Goal: Find specific page/section: Find specific page/section

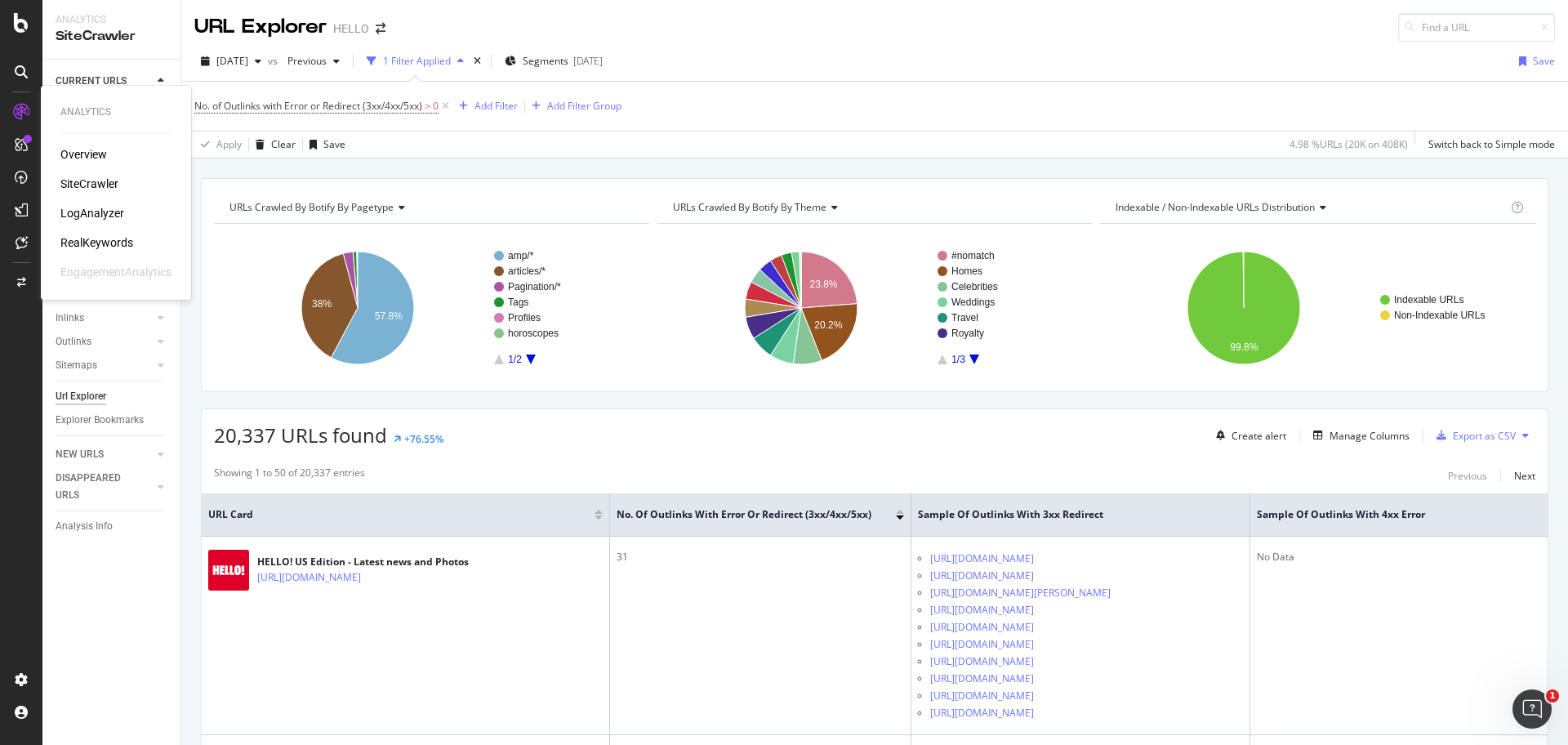
click at [92, 149] on div "Overview" at bounding box center [83, 154] width 46 height 16
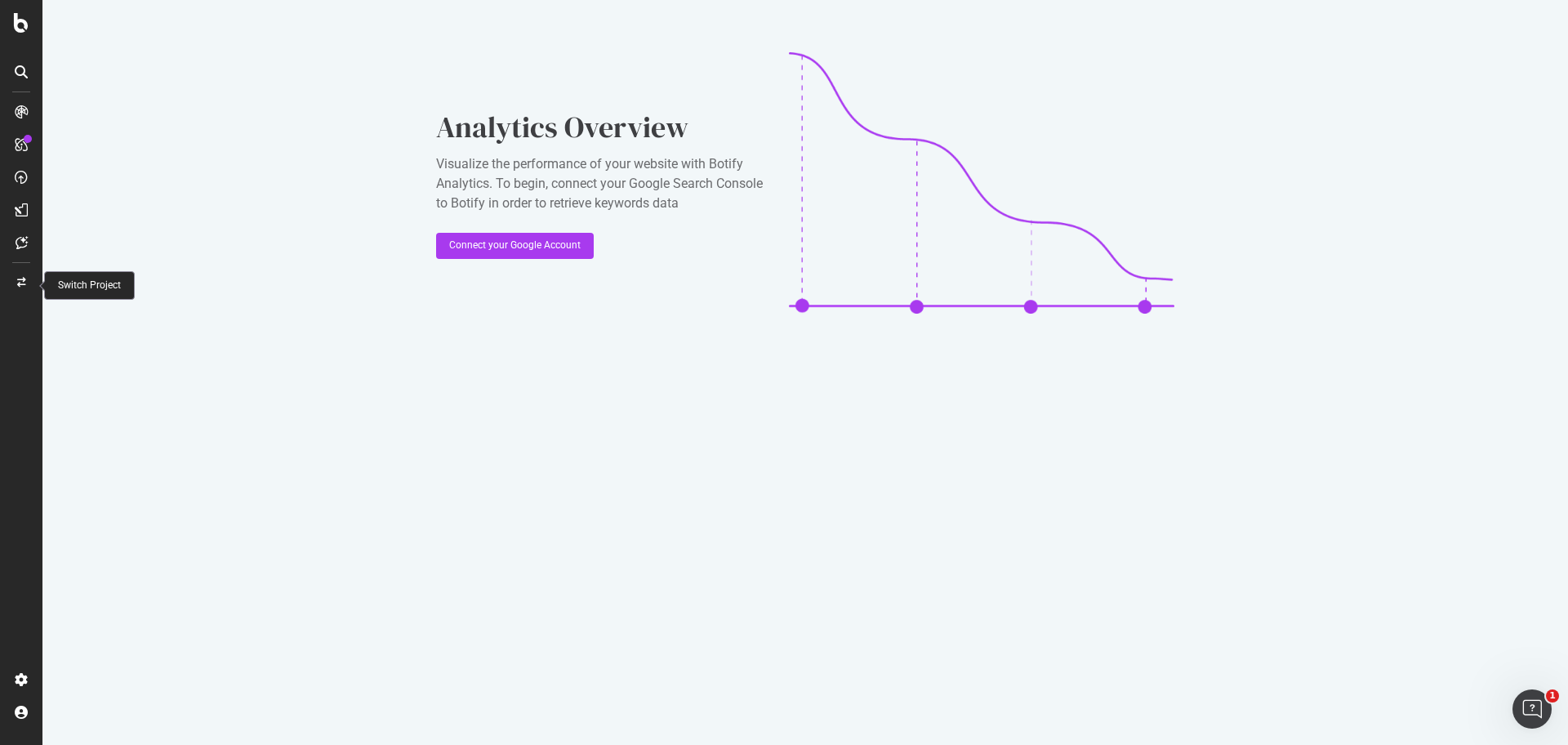
click at [24, 277] on icon at bounding box center [22, 282] width 9 height 10
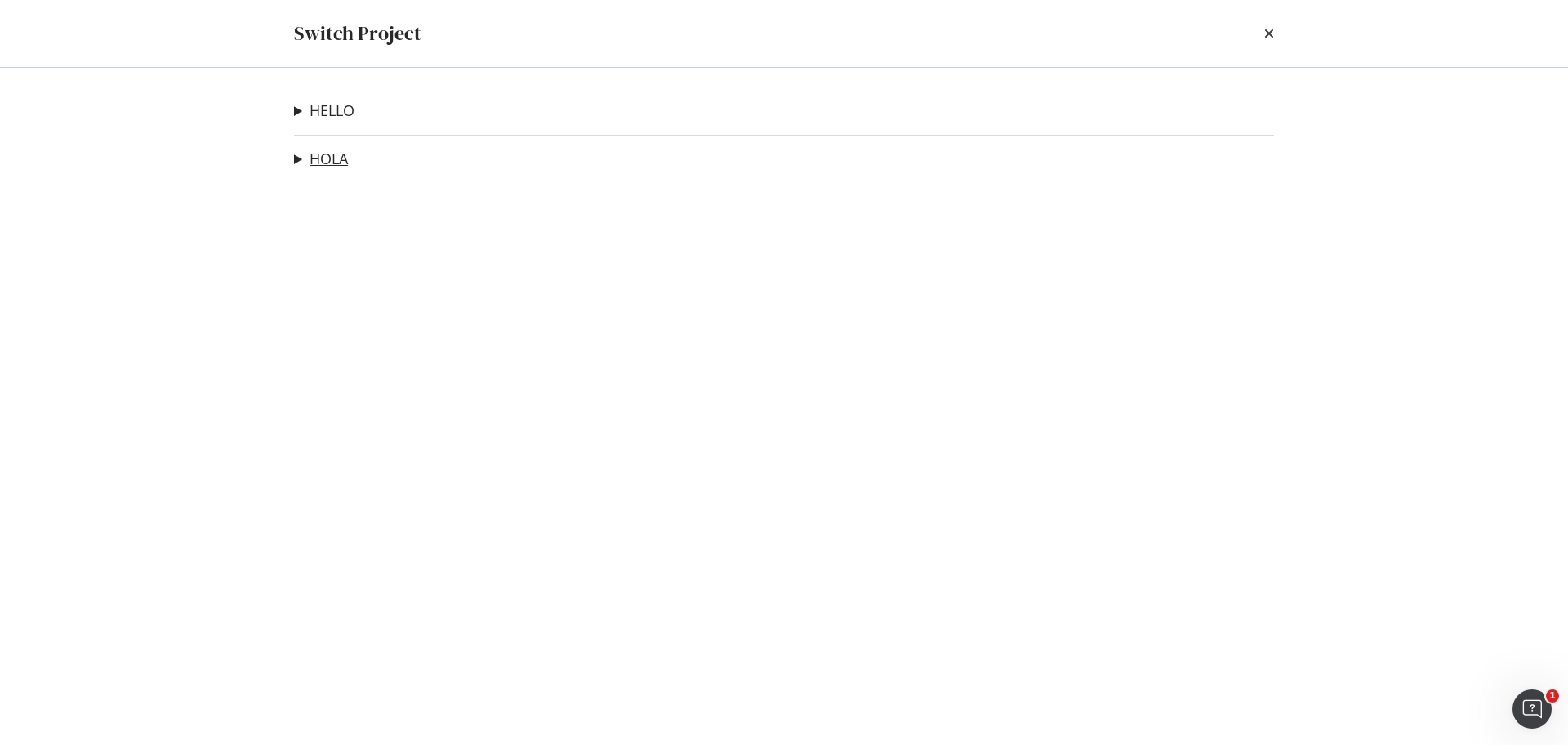
click at [326, 156] on link "HOLA" at bounding box center [328, 159] width 38 height 17
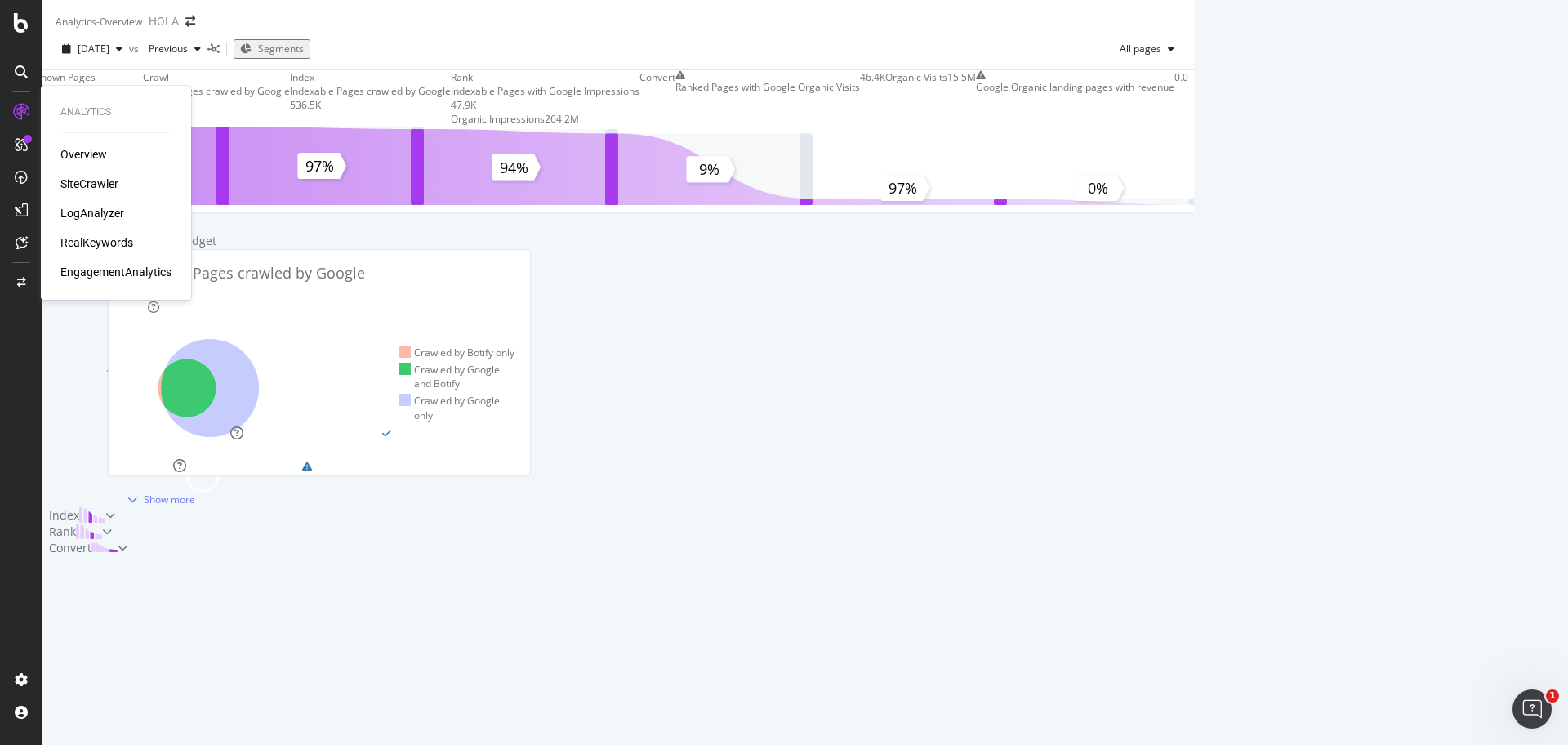
click at [90, 186] on div "SiteCrawler" at bounding box center [90, 184] width 58 height 16
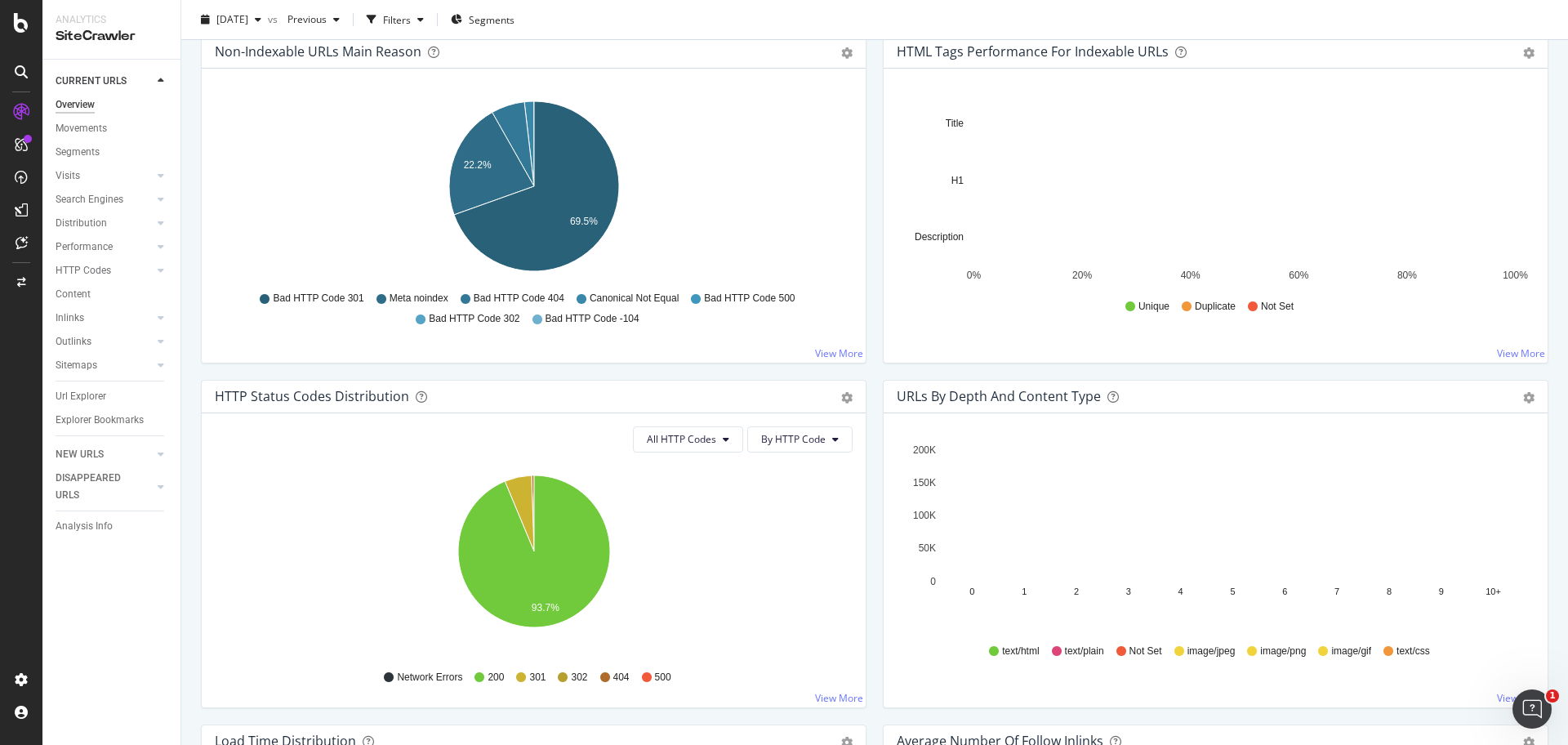
scroll to position [603, 0]
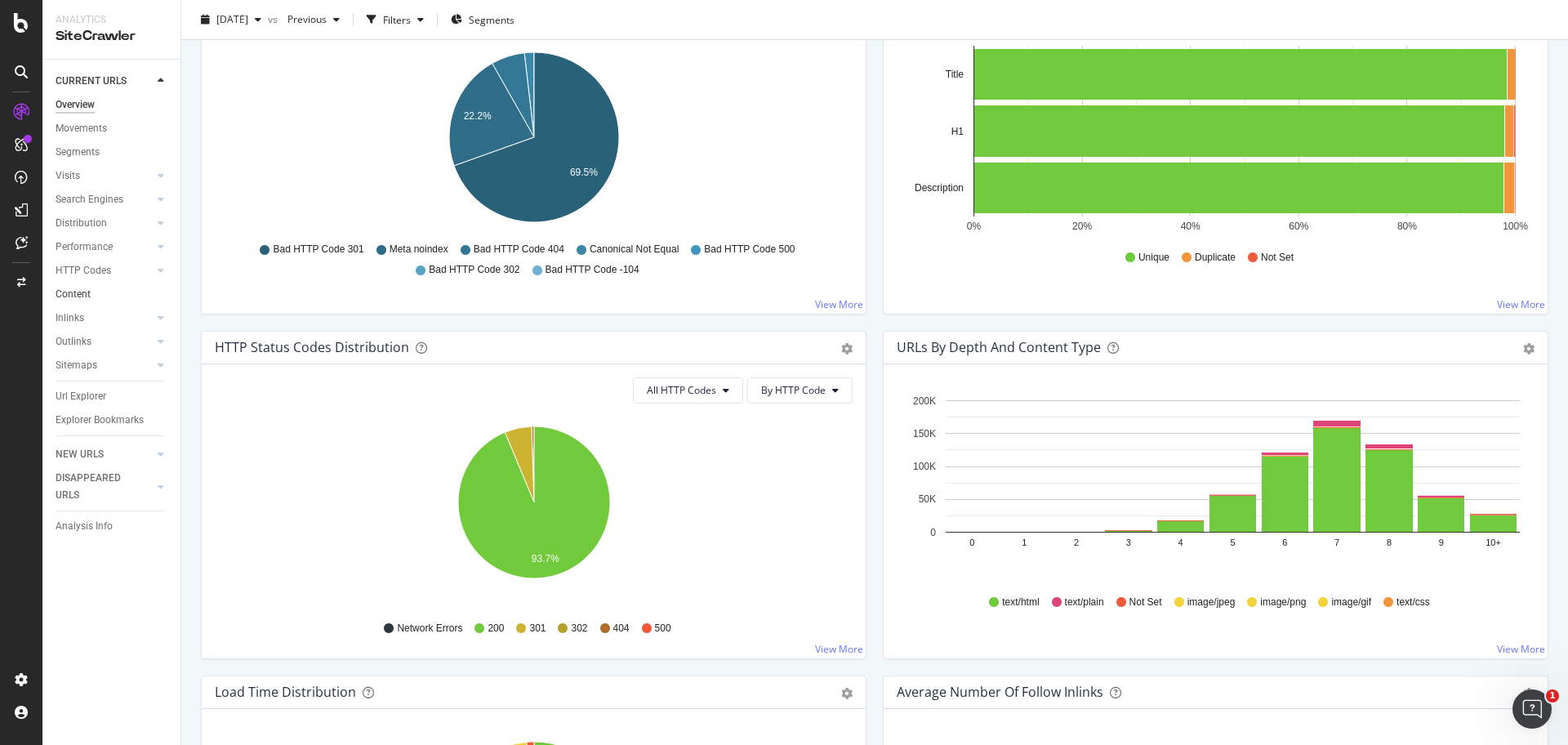
click at [92, 290] on link "Content" at bounding box center [111, 294] width 113 height 17
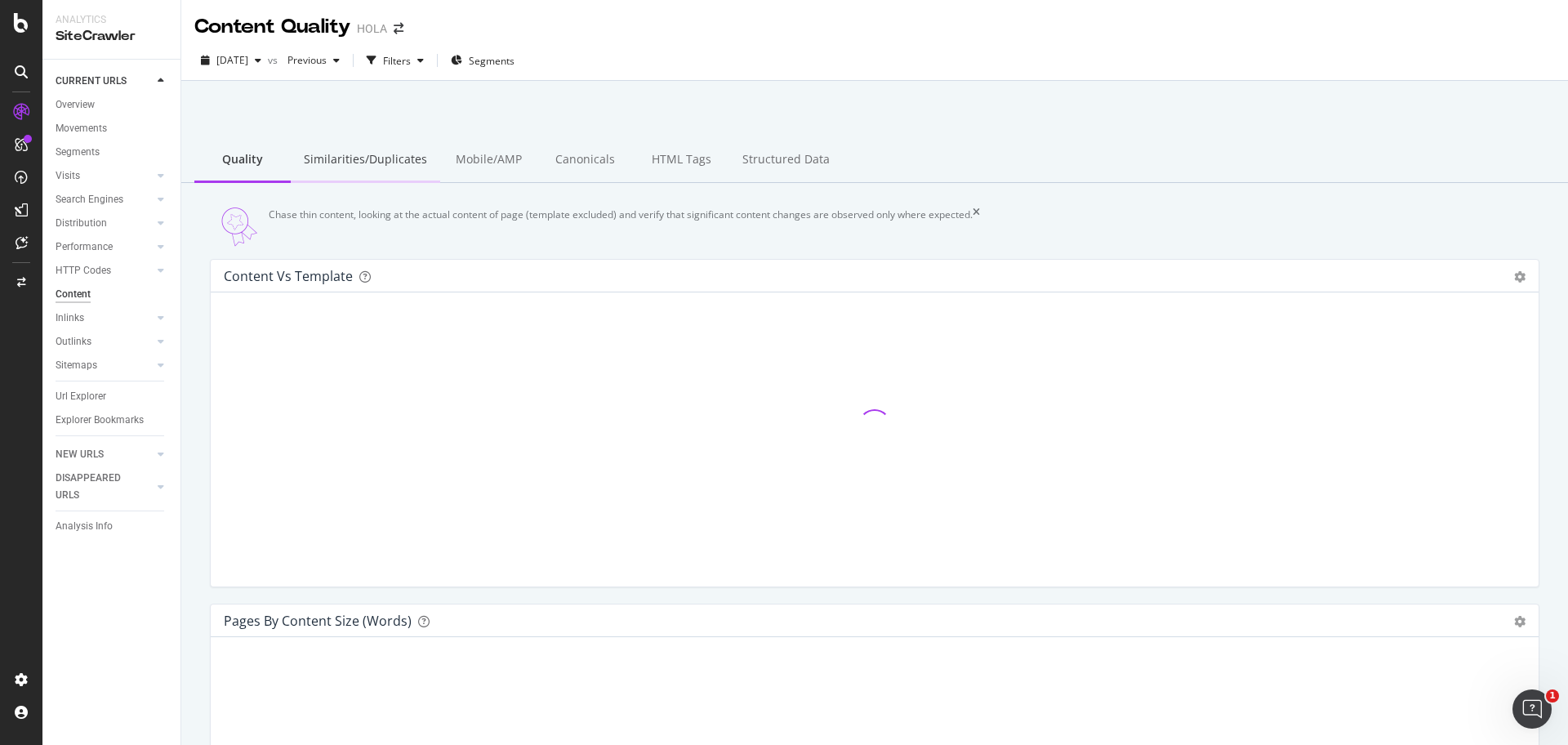
click at [375, 160] on div "Similarities/Duplicates" at bounding box center [365, 160] width 150 height 45
